Goal: Task Accomplishment & Management: Complete application form

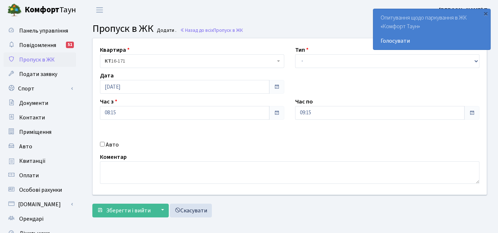
click at [105, 142] on div "Авто" at bounding box center [191, 144] width 195 height 9
click at [99, 147] on div "Авто" at bounding box center [191, 144] width 195 height 9
click at [101, 145] on input "Авто" at bounding box center [102, 144] width 5 height 5
checkbox input "true"
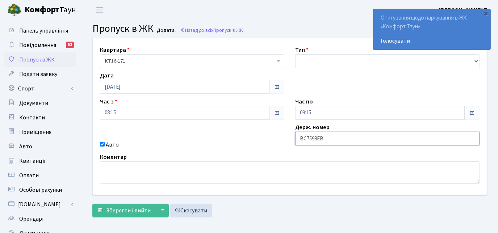
type input "ВС7598ЕВ"
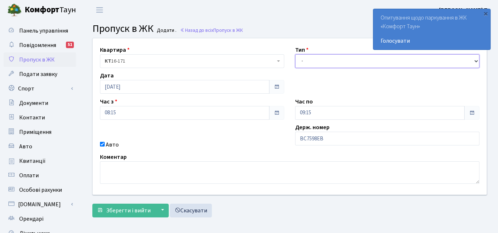
click at [307, 64] on select "- Доставка Таксі Гості Сервіс" at bounding box center [387, 61] width 184 height 14
select select "3"
click at [295, 54] on select "- Доставка Таксі Гості Сервіс" at bounding box center [387, 61] width 184 height 14
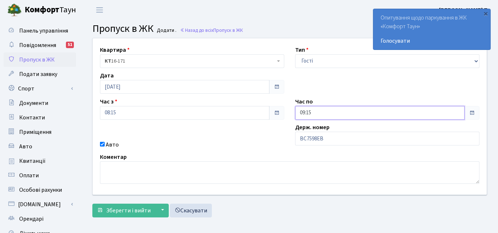
click at [350, 109] on input "09:15" at bounding box center [379, 113] width 169 height 14
click at [311, 36] on icon at bounding box center [315, 31] width 20 height 20
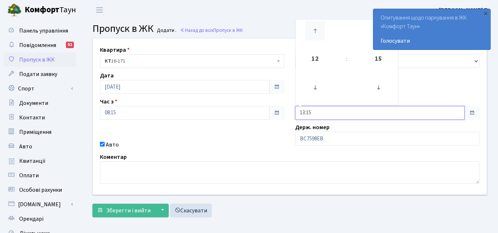
click at [311, 36] on icon at bounding box center [315, 31] width 20 height 20
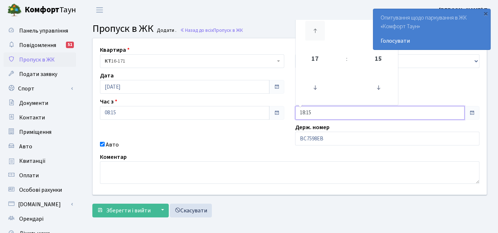
click at [311, 36] on icon at bounding box center [315, 31] width 20 height 20
type input "19:15"
click at [205, 140] on div "Авто" at bounding box center [191, 144] width 195 height 9
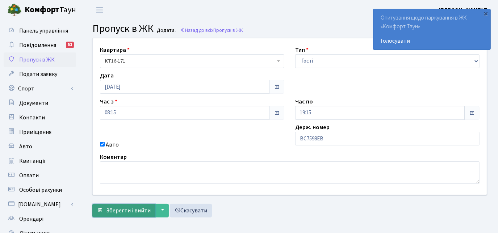
click at [134, 212] on span "Зберегти і вийти" at bounding box center [128, 211] width 45 height 8
click at [487, 12] on div "×" at bounding box center [485, 13] width 7 height 7
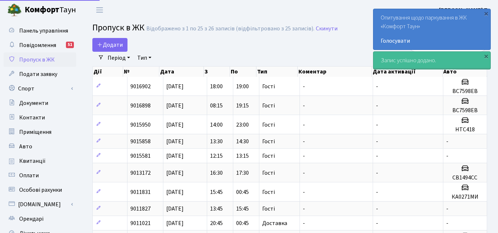
select select "25"
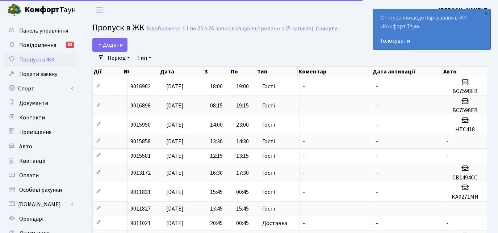
select select "25"
